Goal: Find specific page/section

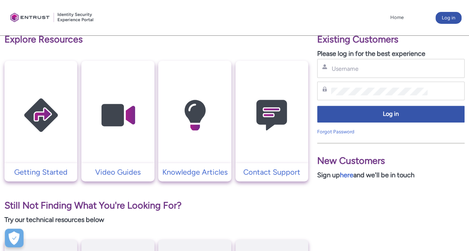
scroll to position [149, 0]
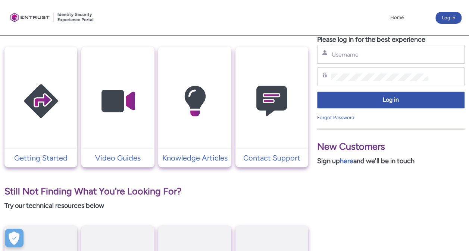
click at [274, 107] on img at bounding box center [271, 101] width 71 height 80
